Goal: Navigation & Orientation: Find specific page/section

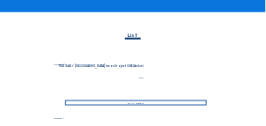
scroll to position [123, 0]
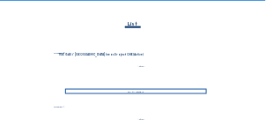
click at [140, 91] on div "Go to images" at bounding box center [136, 91] width 142 height 5
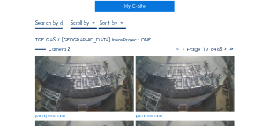
scroll to position [70, 0]
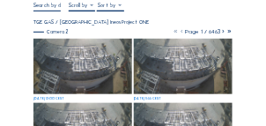
click at [100, 59] on img at bounding box center [82, 67] width 99 height 56
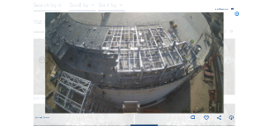
click at [228, 63] on icon at bounding box center [228, 60] width 7 height 8
click at [39, 63] on icon at bounding box center [41, 60] width 7 height 8
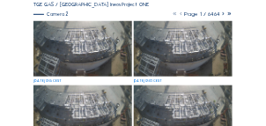
scroll to position [106, 0]
